Goal: Browse casually: Explore the website without a specific task or goal

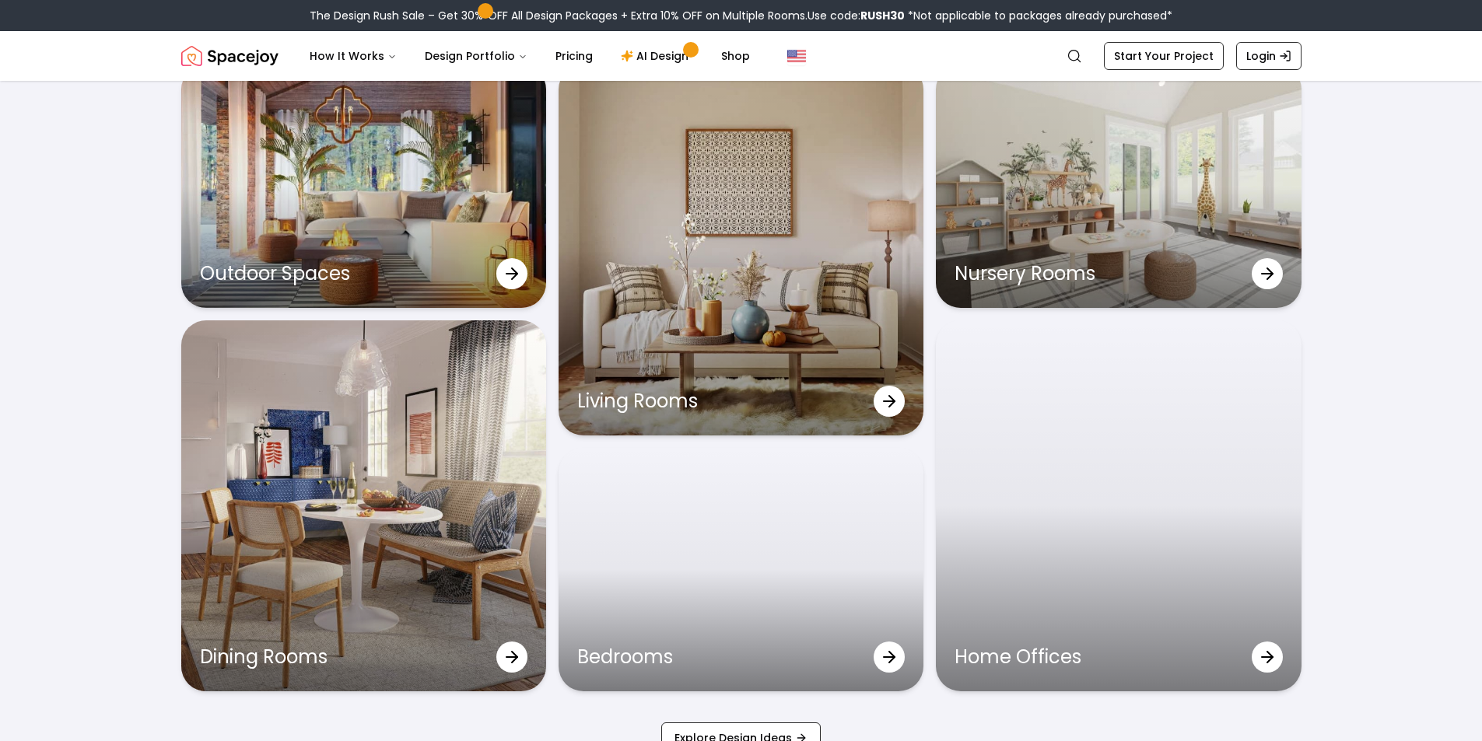
scroll to position [5057, 0]
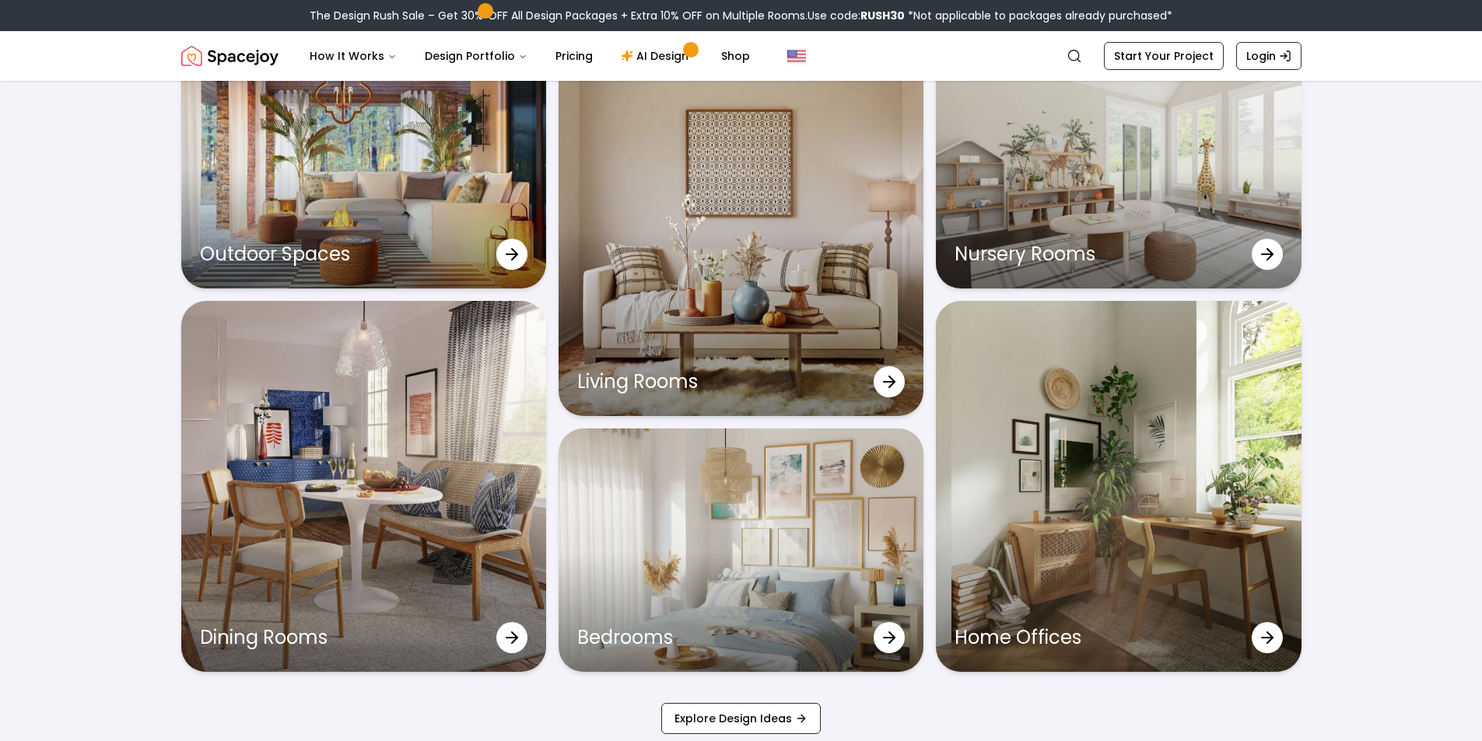
click at [214, 57] on img "Spacejoy" at bounding box center [229, 55] width 97 height 31
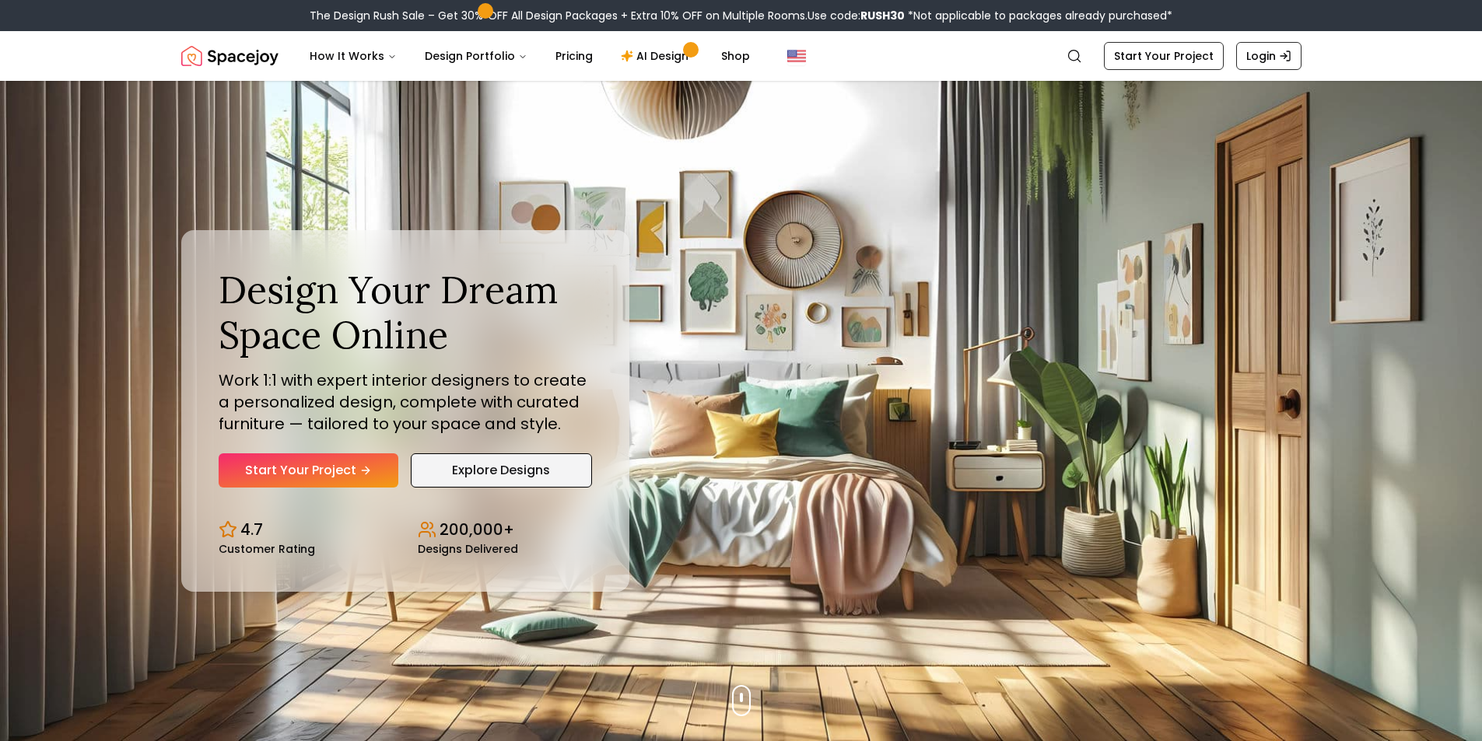
click at [447, 460] on link "Explore Designs" at bounding box center [501, 471] width 181 height 34
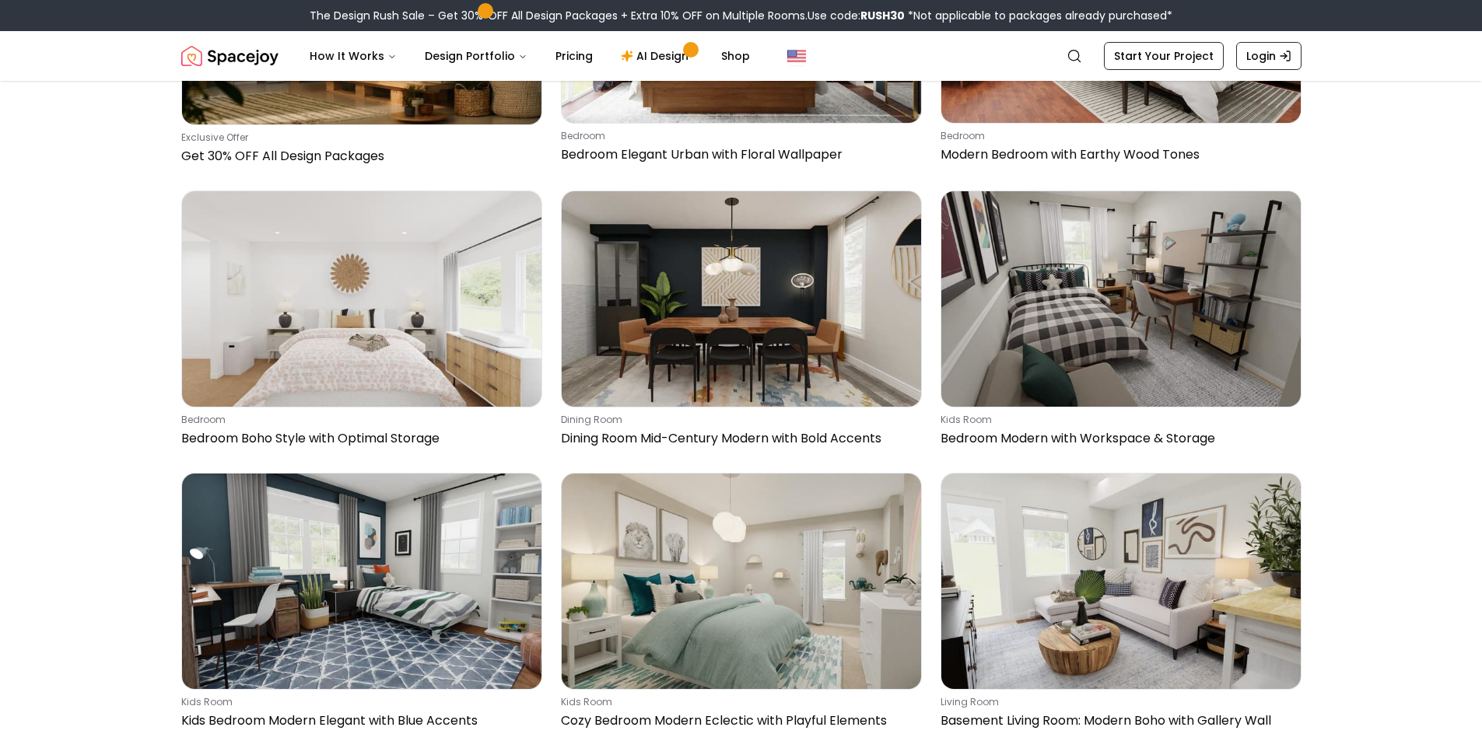
scroll to position [978, 0]
